Goal: Find specific page/section: Find specific page/section

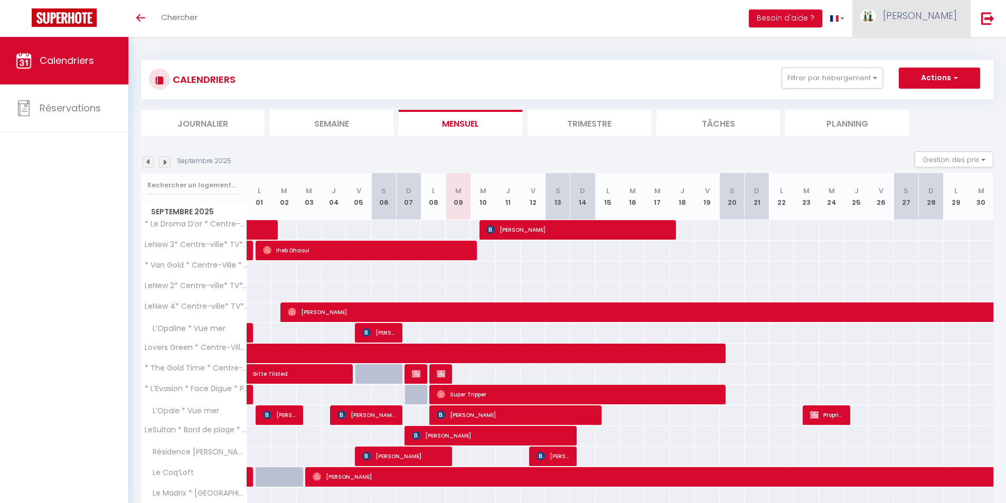
click at [948, 17] on span "[PERSON_NAME]" at bounding box center [920, 15] width 74 height 13
click at [838, 42] on div "CALENDRIERS Filtrer par hébergement Tous * Le Droma D’or * Centre-ville *TV-HD …" at bounding box center [567, 369] width 878 height 665
click at [935, 17] on span "[PERSON_NAME]" at bounding box center [920, 15] width 74 height 13
click at [834, 42] on div "CALENDRIERS Filtrer par hébergement Tous * Le Droma D’or * Centre-ville *TV-HD …" at bounding box center [567, 369] width 878 height 665
